Goal: Task Accomplishment & Management: Manage account settings

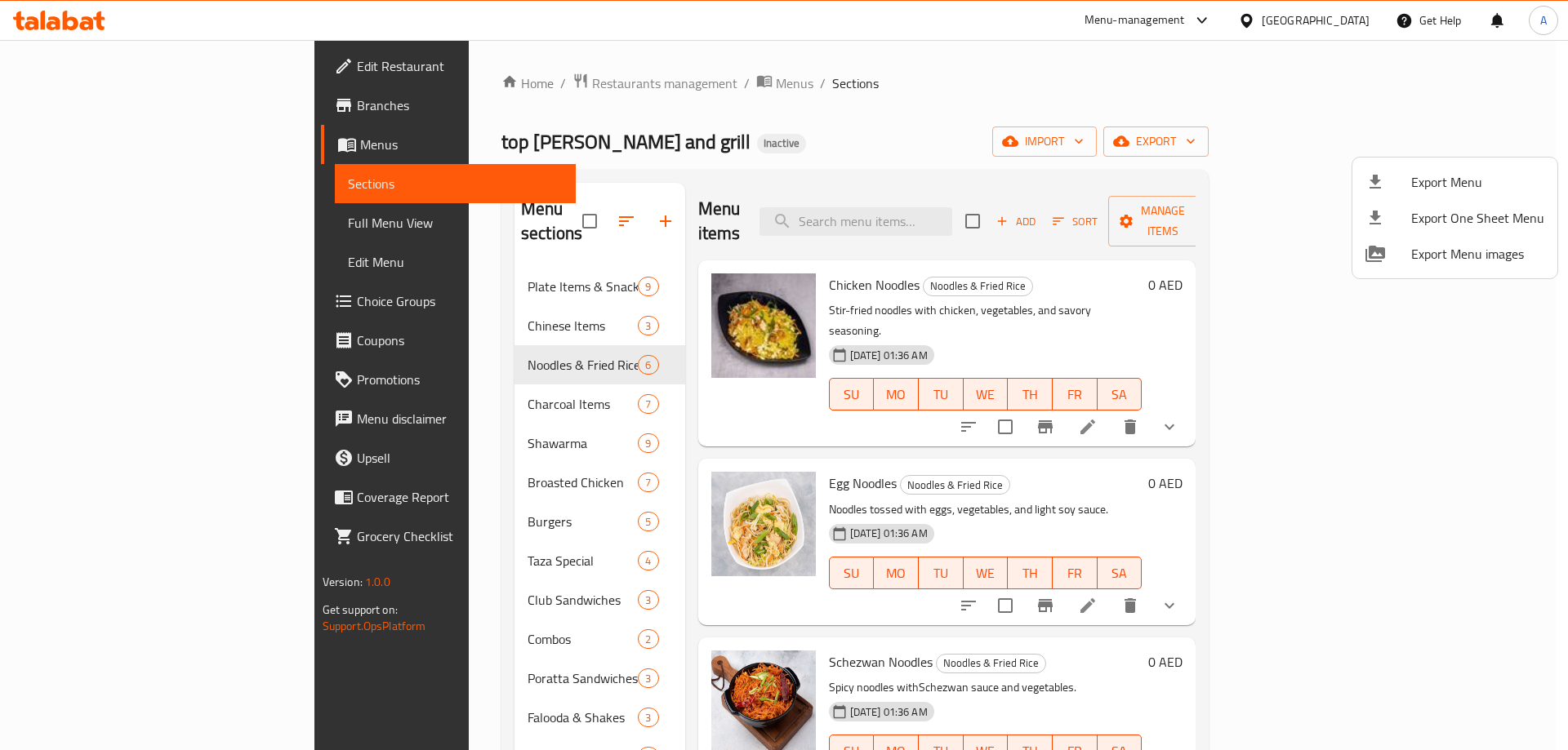
click at [301, 602] on div at bounding box center [784, 375] width 1568 height 750
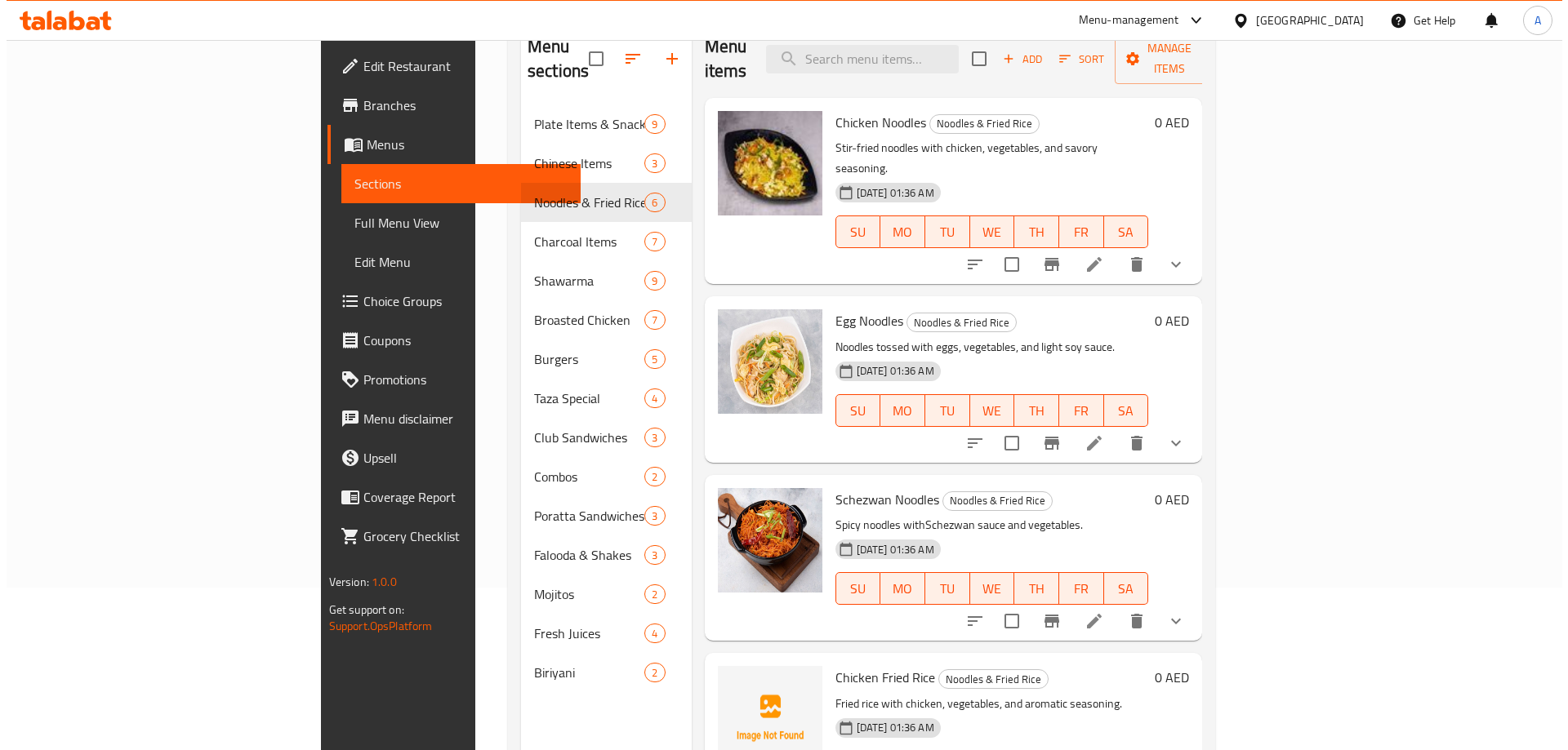
scroll to position [65, 0]
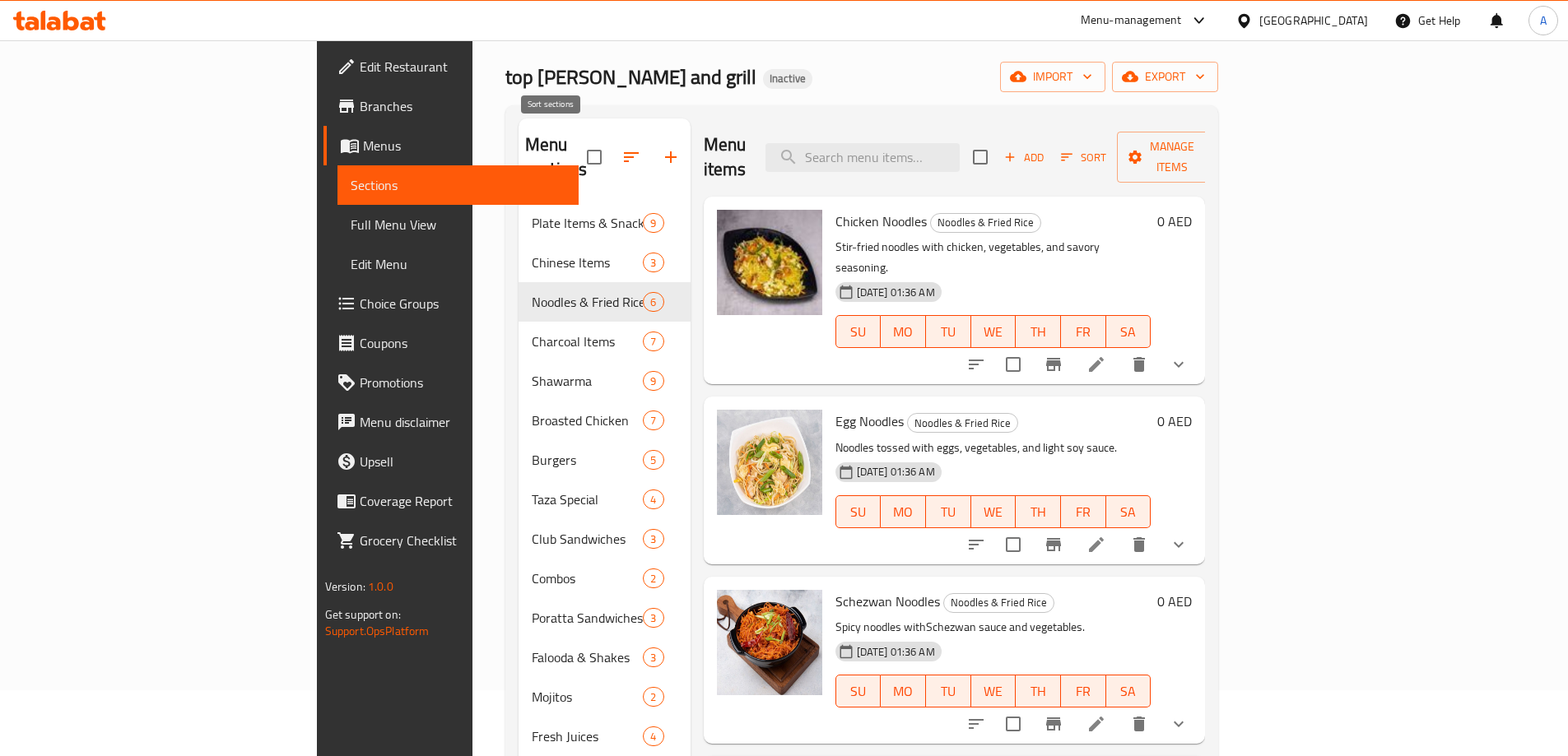
click at [622, 151] on icon "button" at bounding box center [631, 156] width 20 height 20
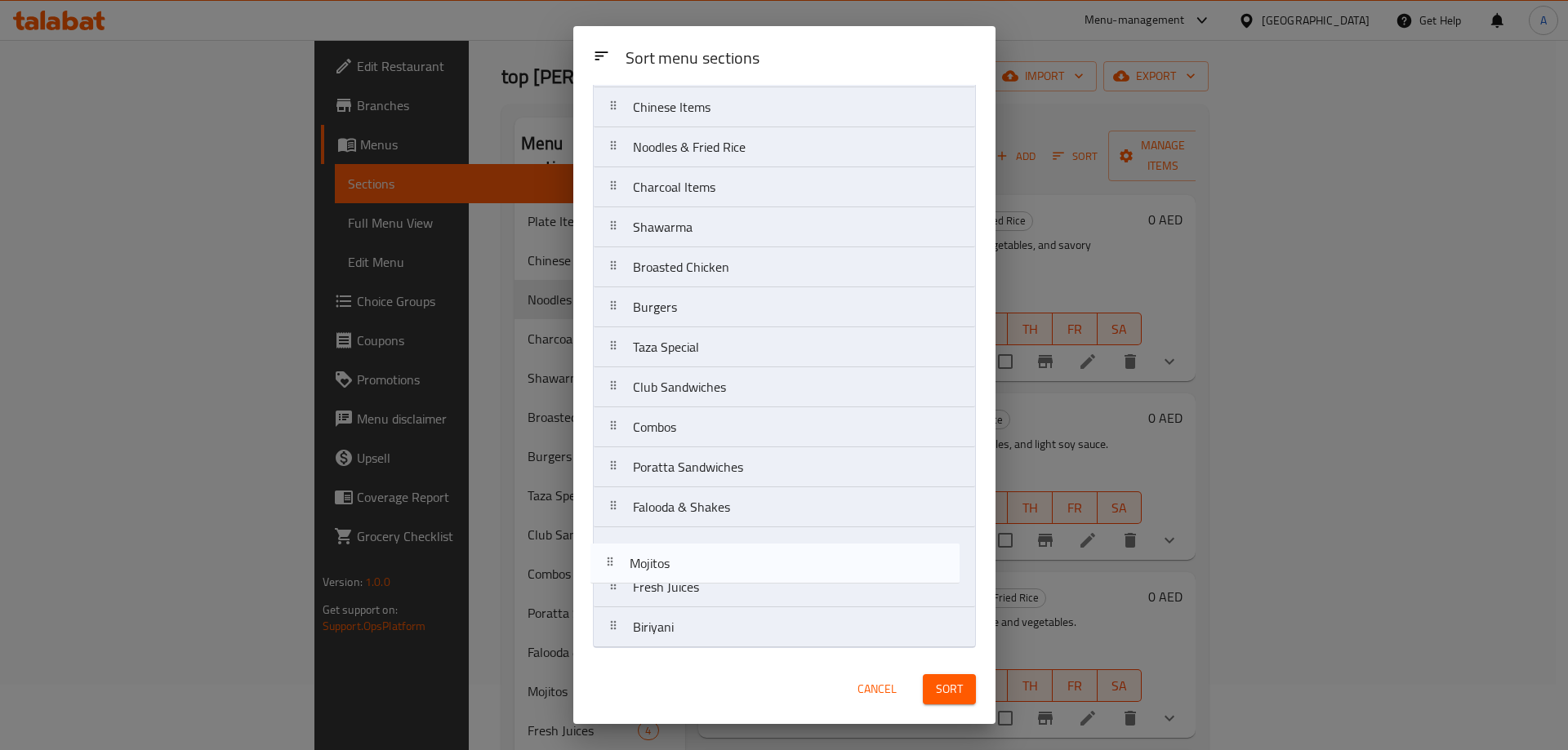
scroll to position [85, 0]
drag, startPoint x: 618, startPoint y: 632, endPoint x: 615, endPoint y: 556, distance: 76.1
click at [615, 556] on nav "Plate Items & Snacks Chinese Items Noodles & Fried Rice Charcoal Items Shawarma…" at bounding box center [785, 347] width 383 height 602
drag, startPoint x: 621, startPoint y: 632, endPoint x: 618, endPoint y: 547, distance: 85.1
click at [618, 547] on nav "Plate Items & Snacks Chinese Items Noodles & Fried Rice Charcoal Items Shawarma…" at bounding box center [785, 347] width 383 height 602
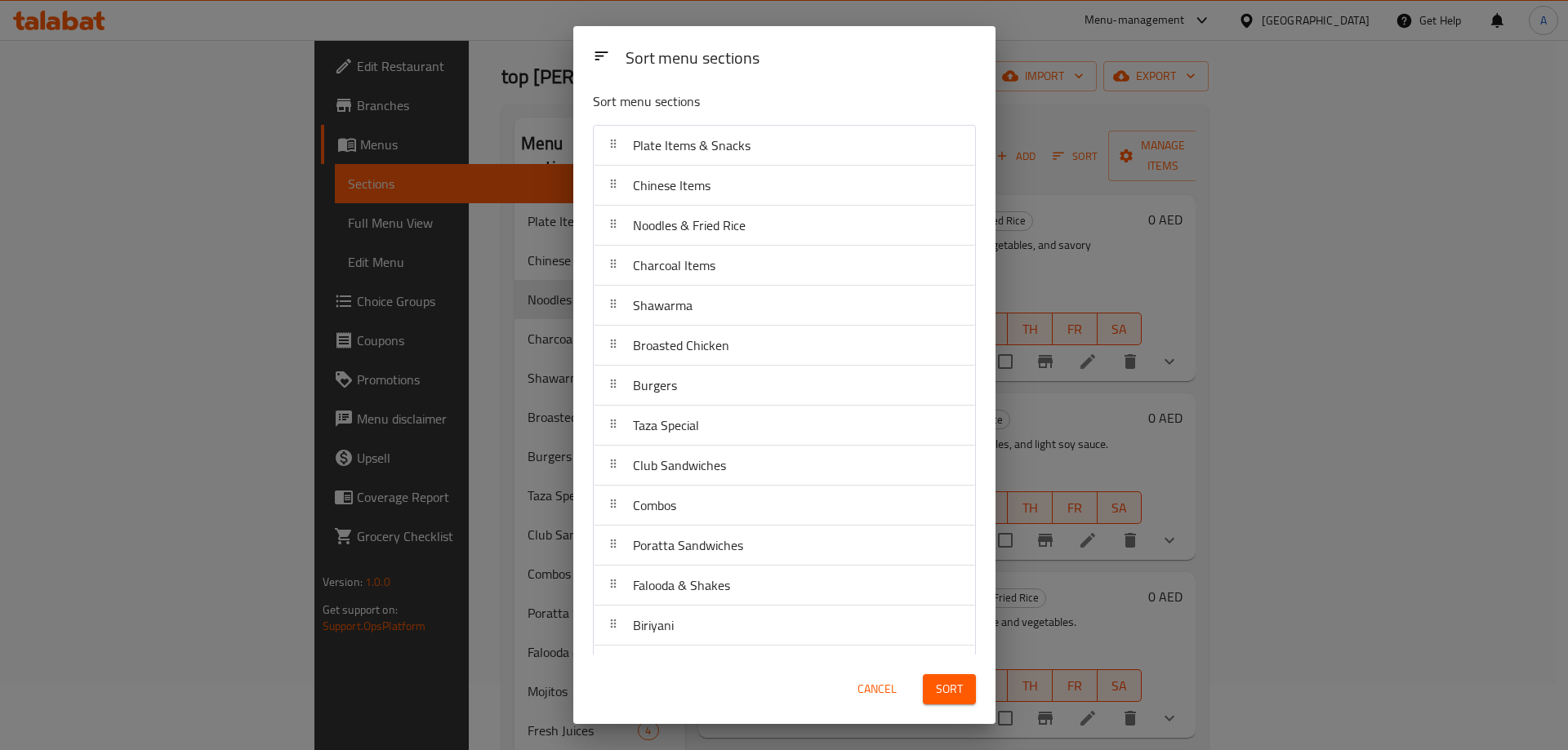
scroll to position [0, 0]
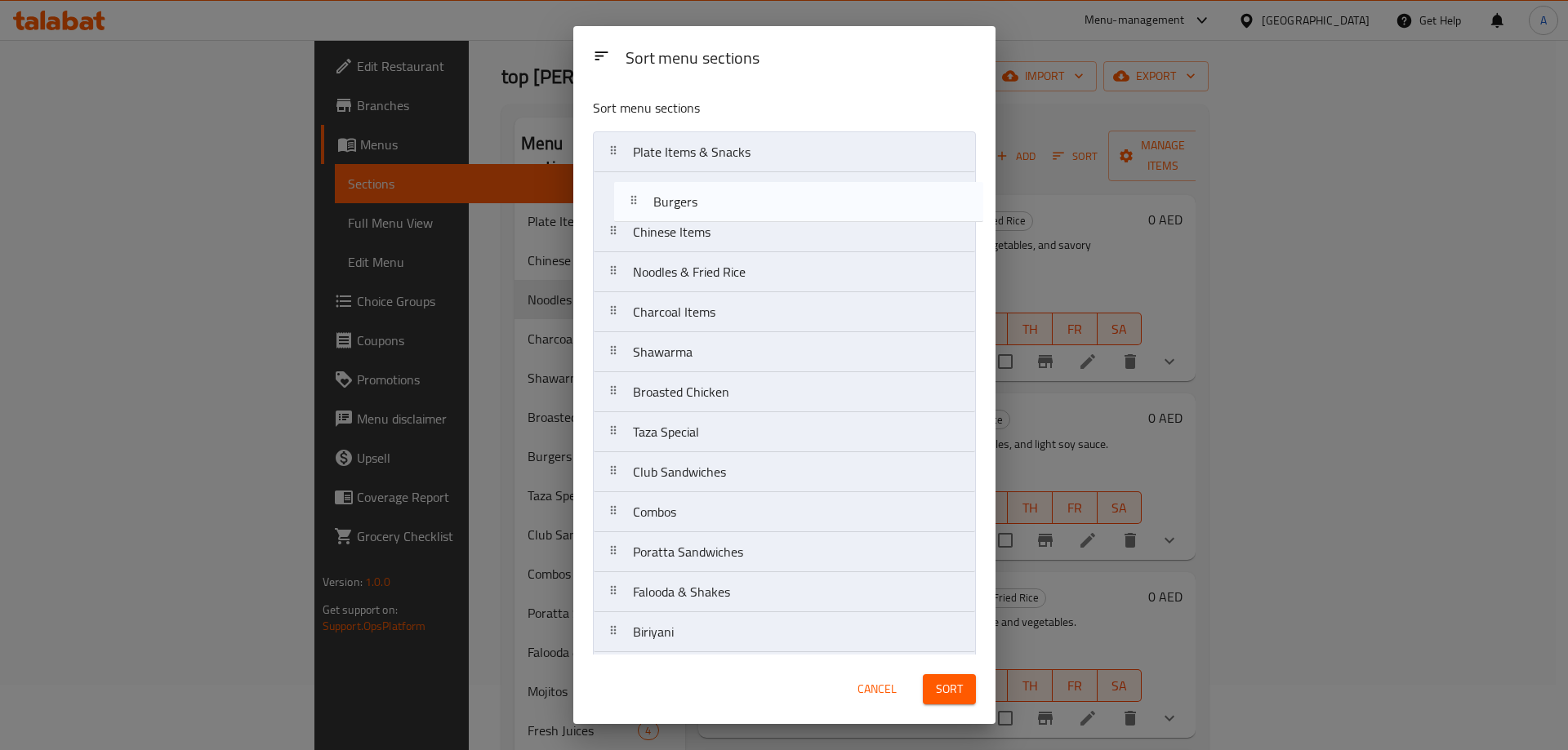
drag, startPoint x: 614, startPoint y: 333, endPoint x: 628, endPoint y: 202, distance: 131.7
click at [628, 202] on nav "Plate Items & Snacks Chinese Items Noodles & Fried Rice Charcoal Items Shawarma…" at bounding box center [785, 432] width 383 height 602
drag, startPoint x: 612, startPoint y: 357, endPoint x: 624, endPoint y: 226, distance: 131.5
click at [624, 226] on nav "Plate Items & Snacks Burgers Chinese Items Noodles & Fried Rice Charcoal Items …" at bounding box center [785, 432] width 383 height 602
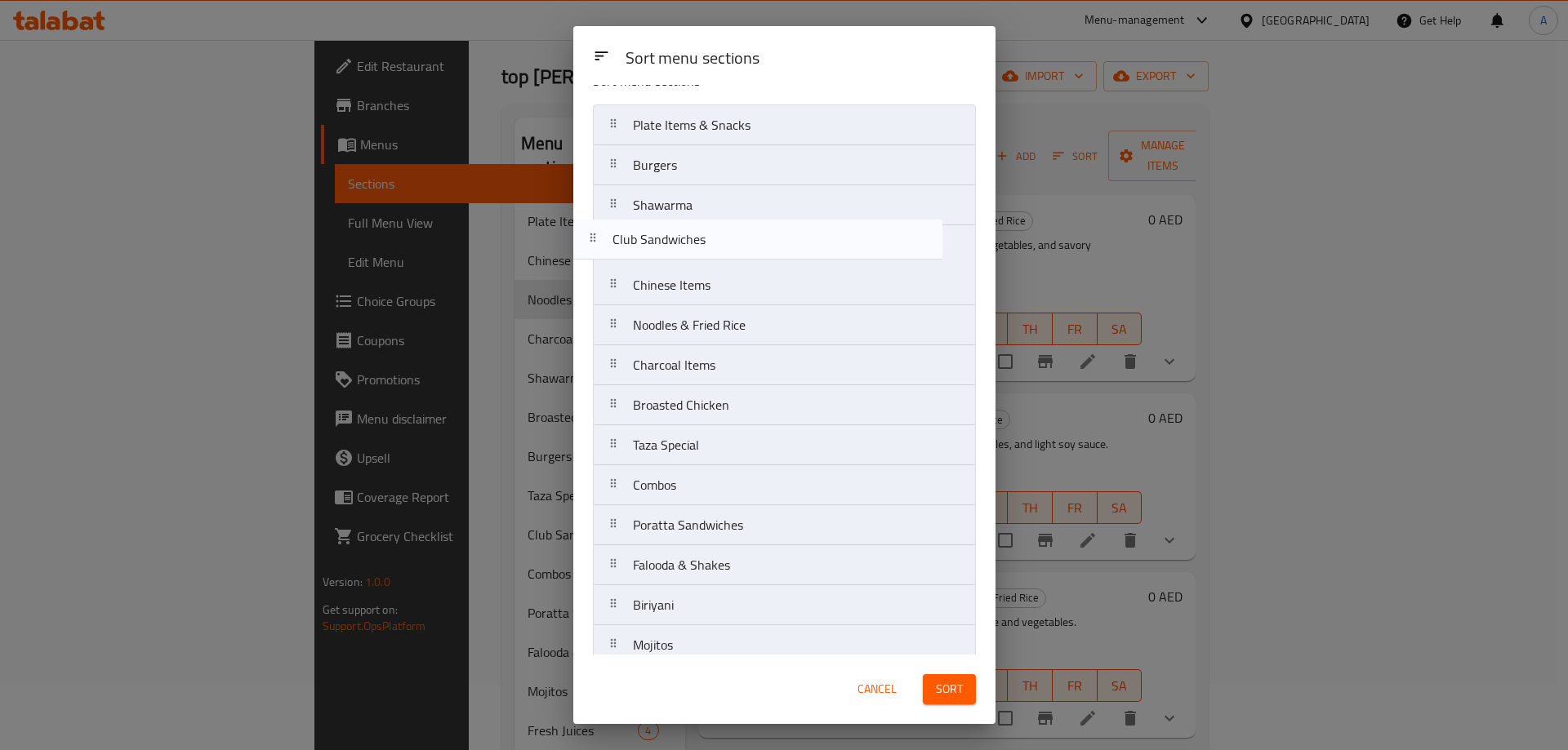
scroll to position [26, 0]
drag, startPoint x: 622, startPoint y: 401, endPoint x: 604, endPoint y: 249, distance: 153.1
click at [604, 249] on nav "Plate Items & Snacks Burgers Shawarma Chinese Items Noodles & Fried Rice Charco…" at bounding box center [785, 406] width 383 height 602
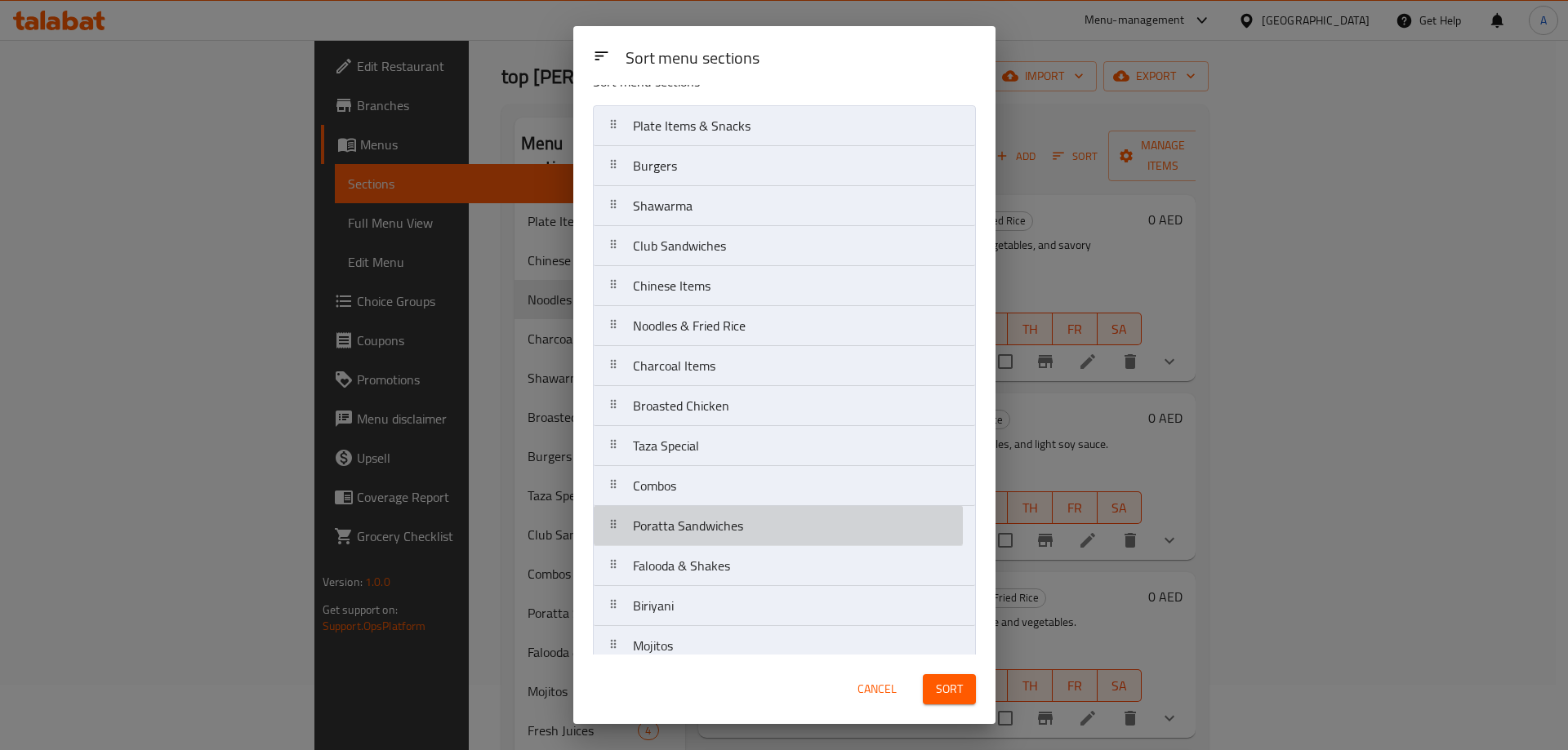
scroll to position [27, 0]
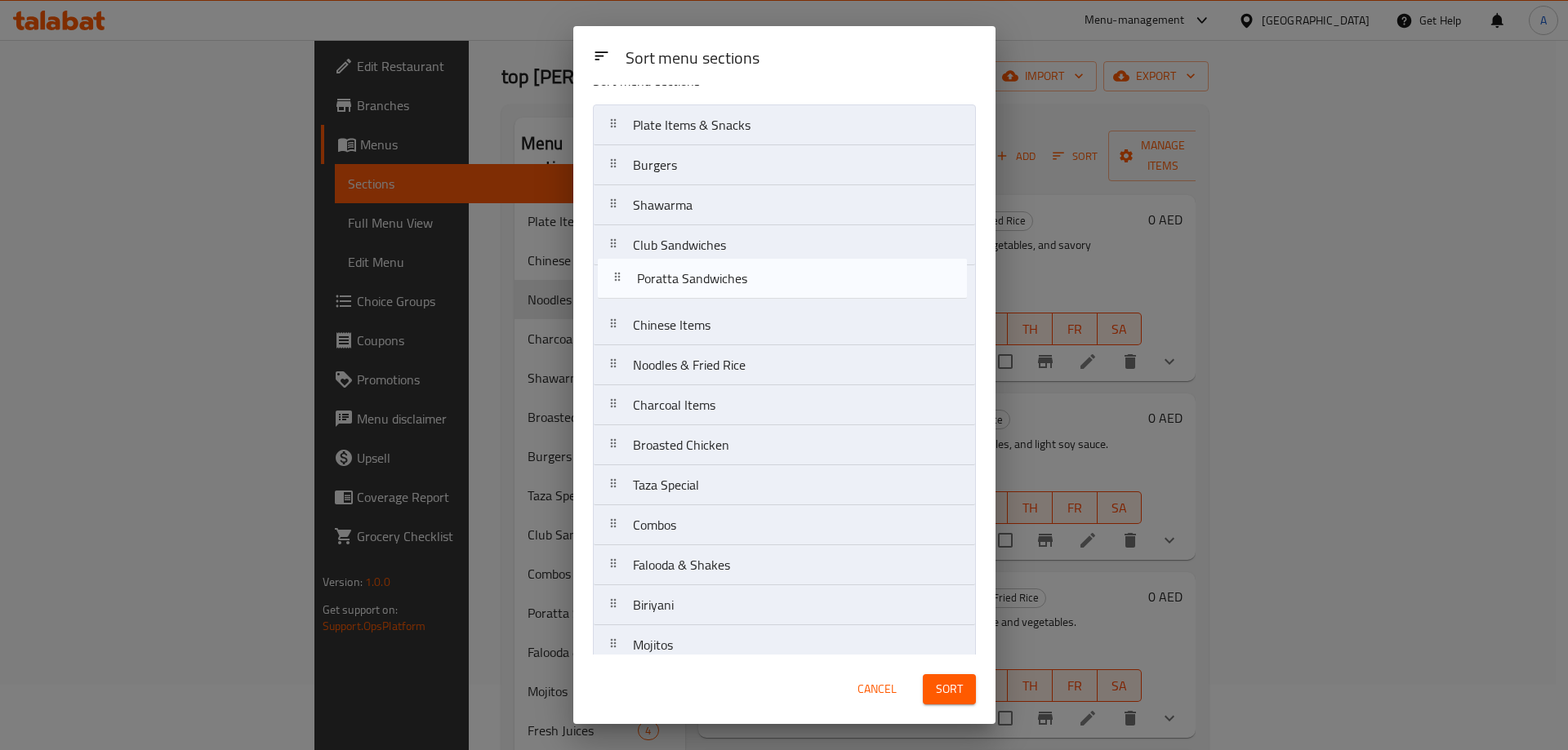
drag, startPoint x: 616, startPoint y: 534, endPoint x: 619, endPoint y: 271, distance: 263.0
click at [619, 271] on nav "Plate Items & Snacks Burgers Shawarma Club Sandwiches Chinese Items Noodles & F…" at bounding box center [785, 405] width 383 height 602
drag, startPoint x: 606, startPoint y: 284, endPoint x: 606, endPoint y: 243, distance: 41.0
click at [606, 243] on nav "Plate Items & Snacks Burgers Shawarma Club Sandwiches Poratta Sandwiches Chines…" at bounding box center [785, 405] width 383 height 602
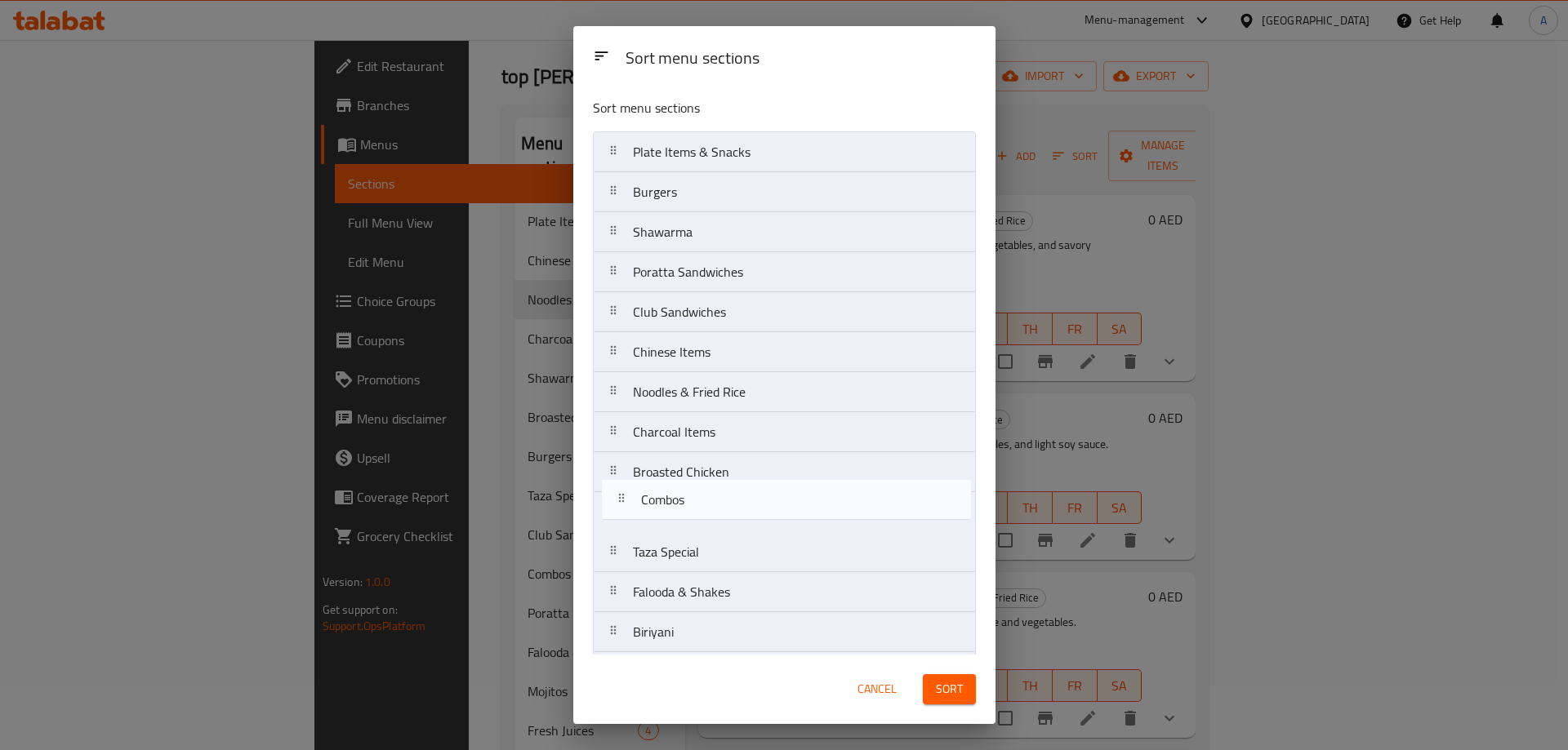
scroll to position [4, 0]
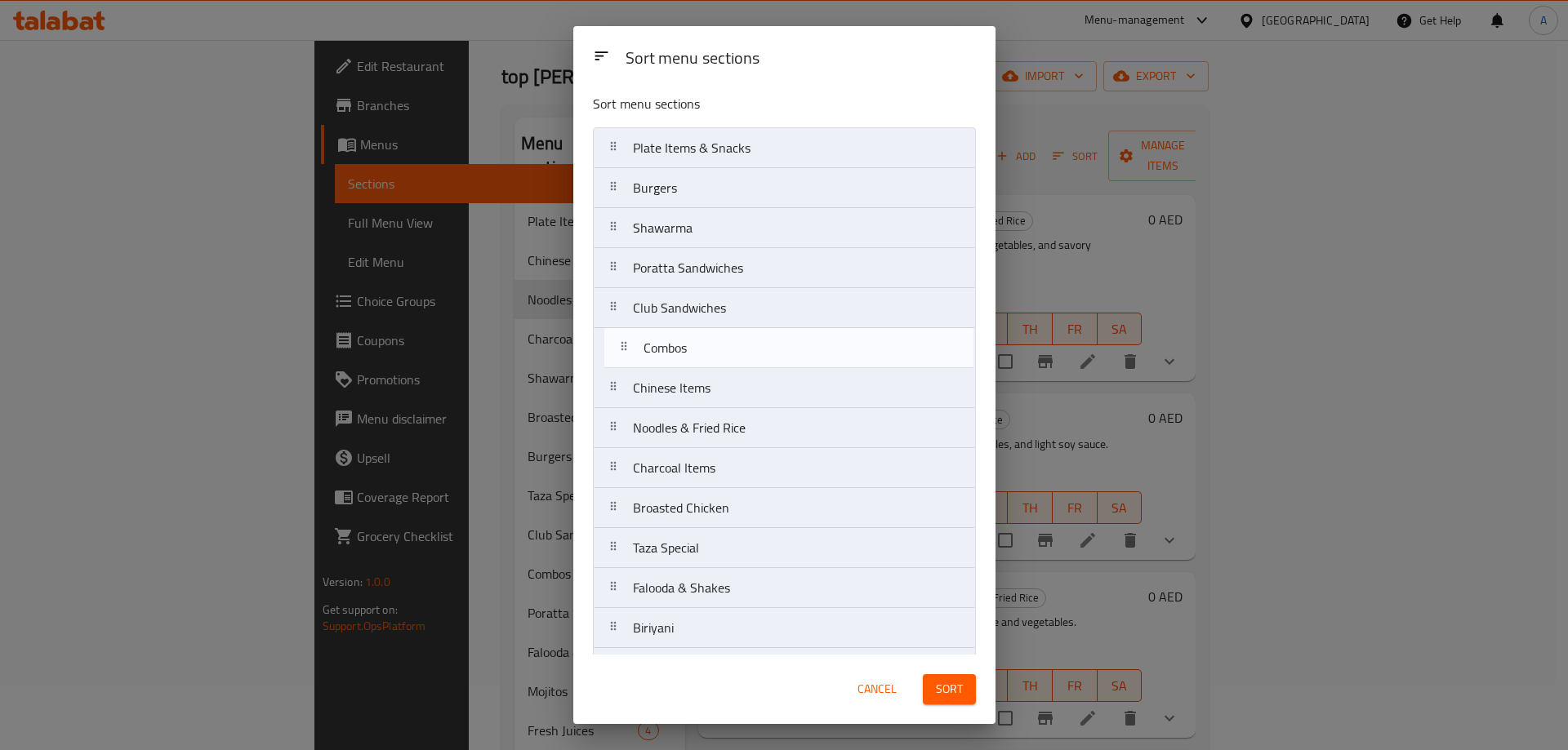
drag, startPoint x: 624, startPoint y: 562, endPoint x: 635, endPoint y: 353, distance: 209.3
click at [635, 353] on nav "Plate Items & Snacks Burgers Shawarma Poratta Sandwiches Club Sandwiches Chines…" at bounding box center [785, 428] width 383 height 602
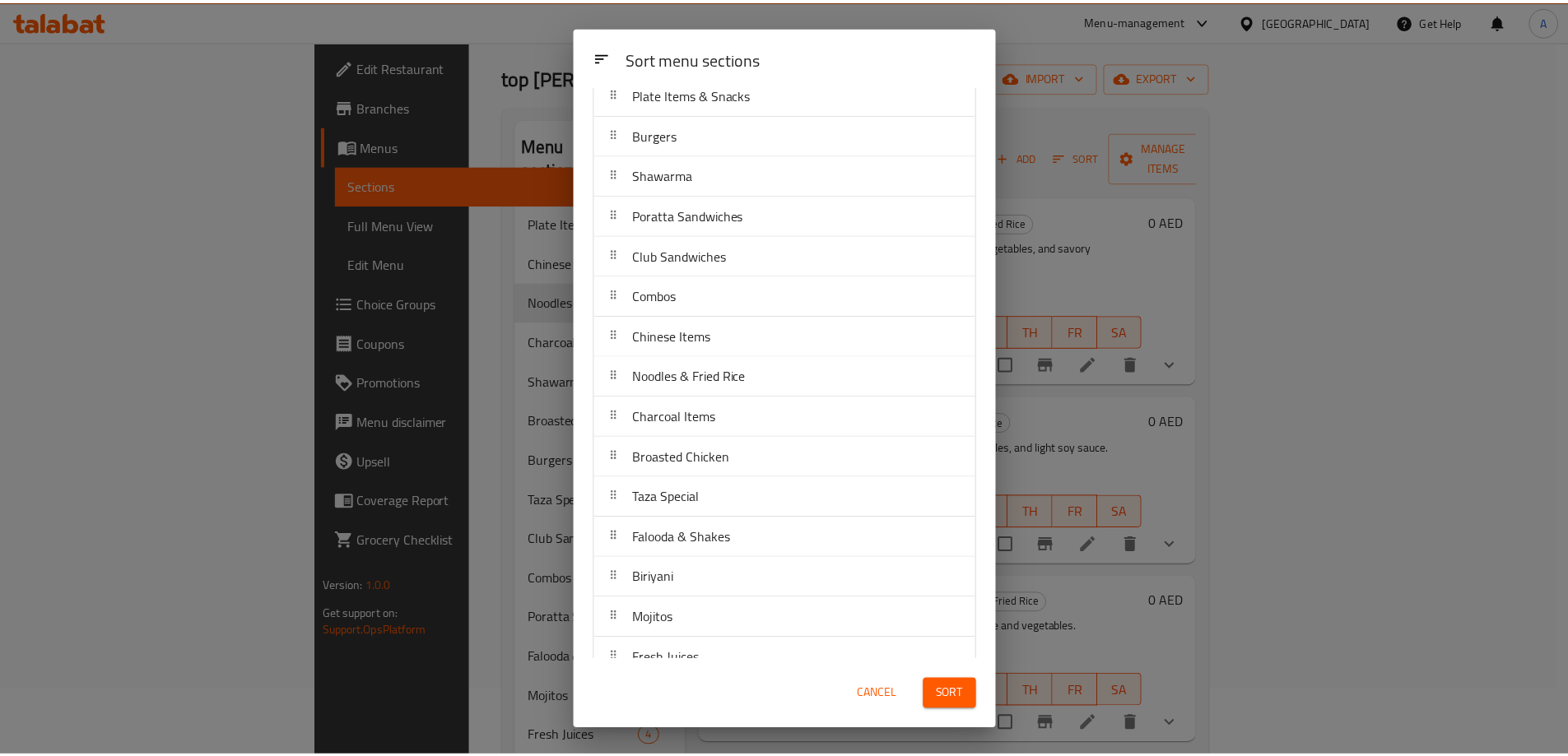
scroll to position [86, 0]
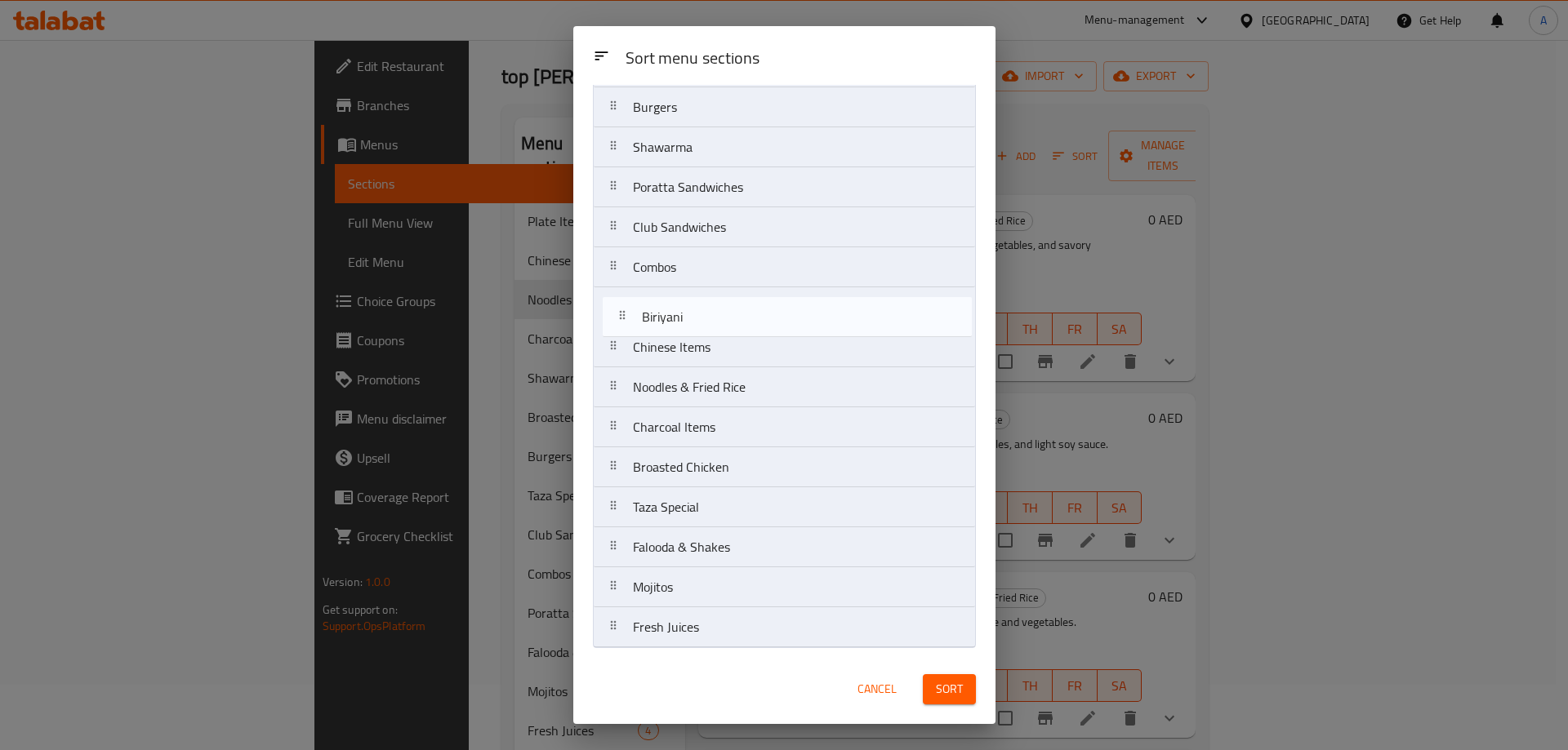
drag, startPoint x: 615, startPoint y: 553, endPoint x: 624, endPoint y: 319, distance: 234.2
click at [624, 319] on nav "Plate Items & Snacks Burgers Shawarma Poratta Sandwiches Club Sandwiches Combos…" at bounding box center [785, 347] width 383 height 602
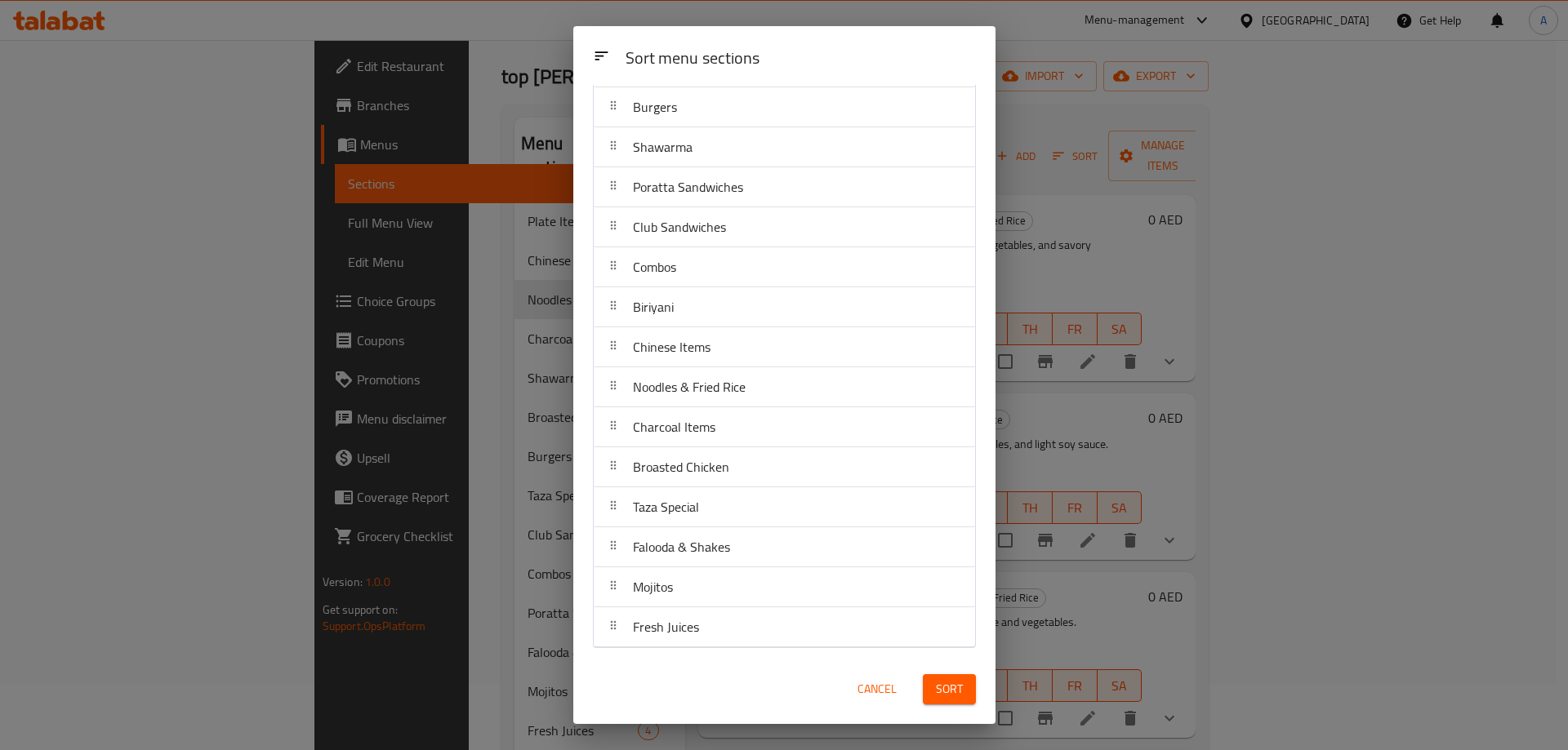
click at [954, 692] on span "Sort" at bounding box center [949, 689] width 27 height 20
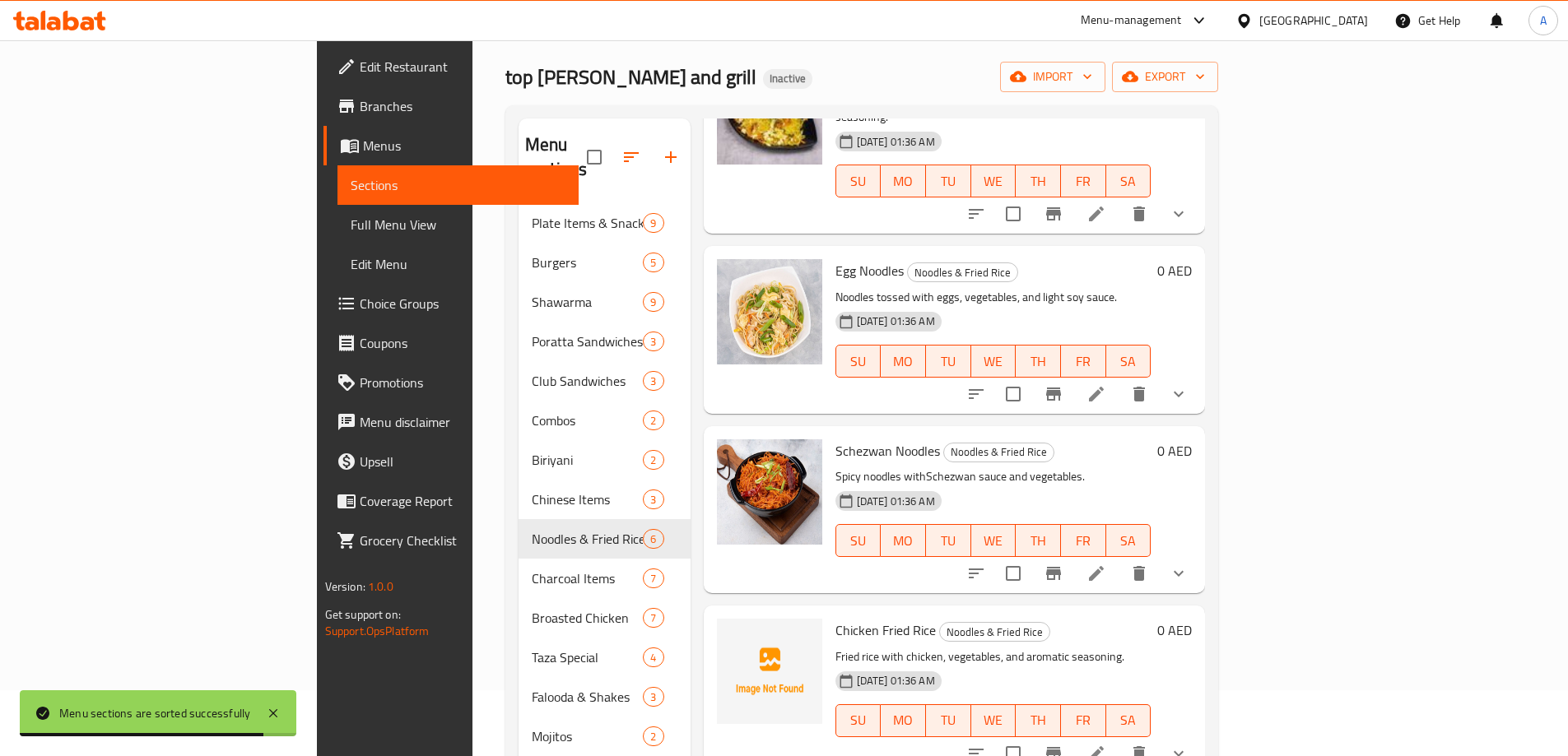
scroll to position [329, 0]
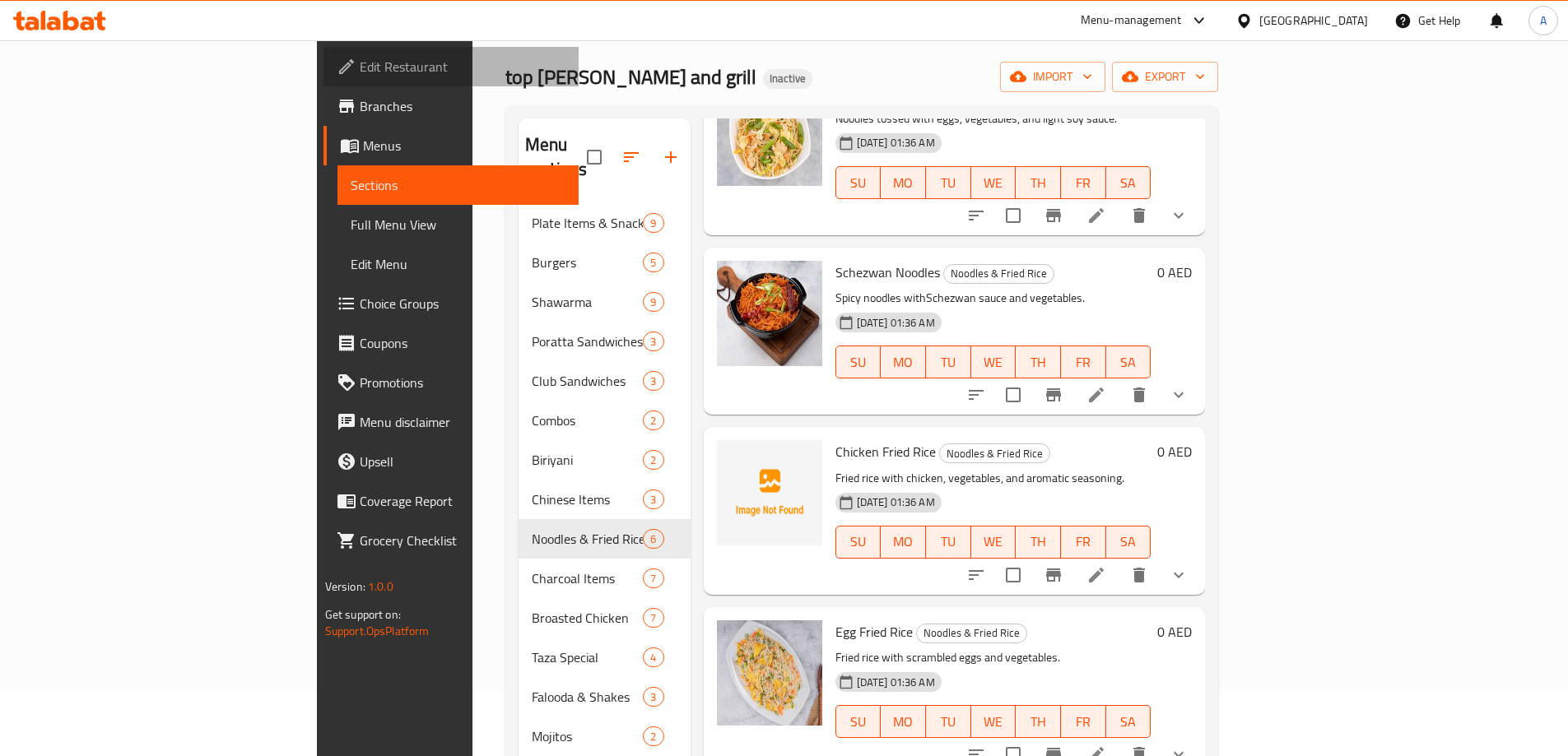
click at [360, 60] on span "Edit Restaurant" at bounding box center [463, 66] width 206 height 20
